Goal: Find specific page/section: Find specific page/section

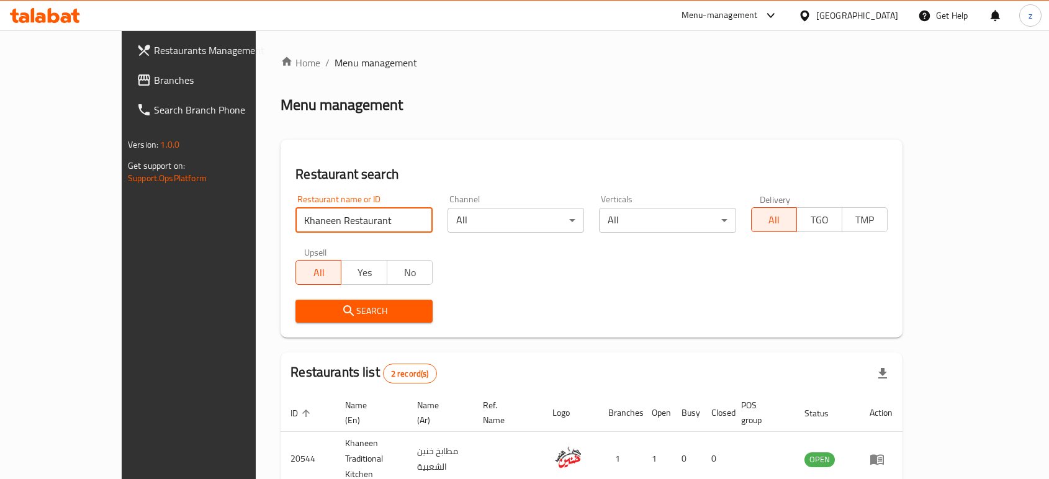
scroll to position [93, 0]
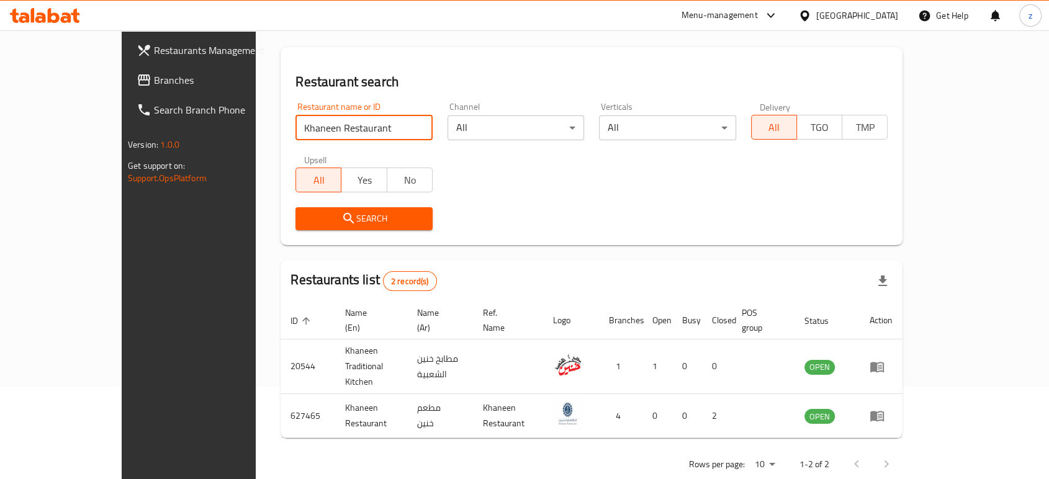
click at [132, 125] on div "Restaurants Management Branches Search Branch Phone Version: 1.0.0 Get support …" at bounding box center [525, 222] width 806 height 568
click button "Search" at bounding box center [364, 218] width 137 height 23
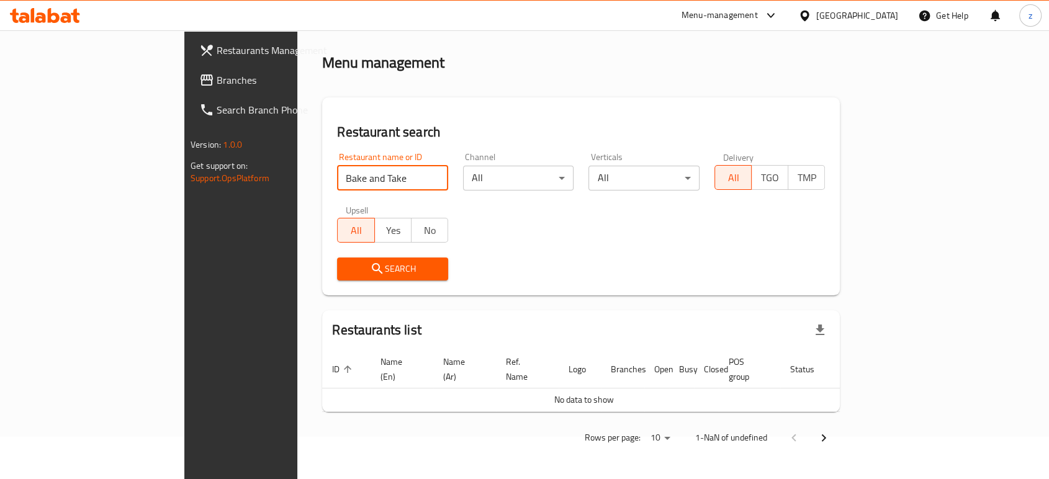
scroll to position [27, 0]
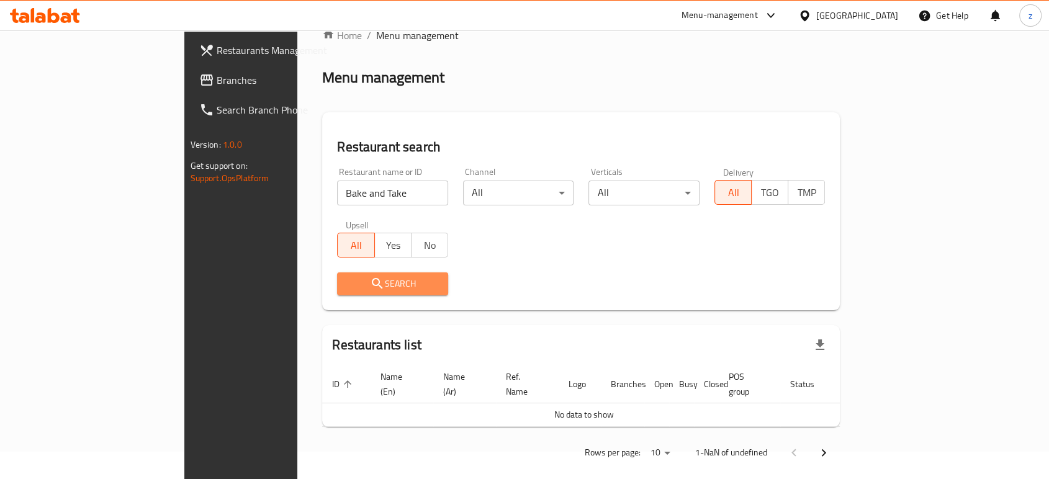
click at [347, 284] on span "Search" at bounding box center [392, 284] width 91 height 16
click at [347, 283] on span "Search" at bounding box center [392, 284] width 91 height 16
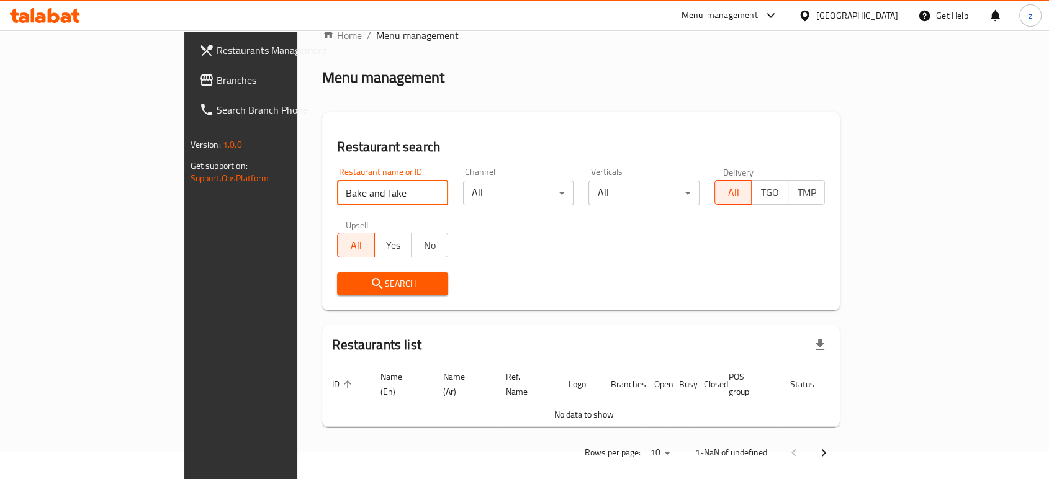
click at [297, 179] on div "Home / Menu management Menu management Restaurant search Restaurant name or ID …" at bounding box center [581, 248] width 568 height 491
type input "Bake and Take"
click at [347, 280] on span "Search" at bounding box center [392, 284] width 91 height 16
drag, startPoint x: 296, startPoint y: 196, endPoint x: 188, endPoint y: 20, distance: 206.0
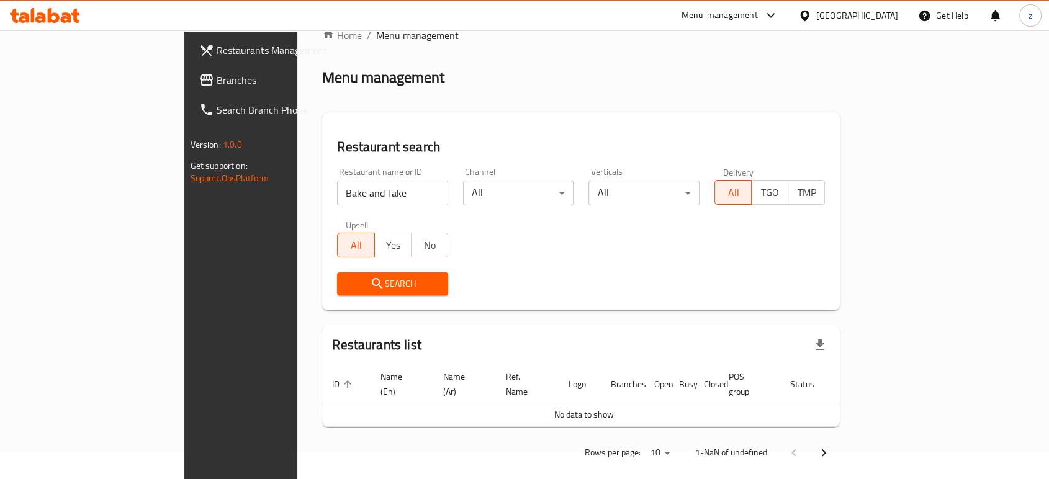
click at [337, 195] on input "Bake and Take" at bounding box center [392, 193] width 111 height 25
